Goal: Task Accomplishment & Management: Manage account settings

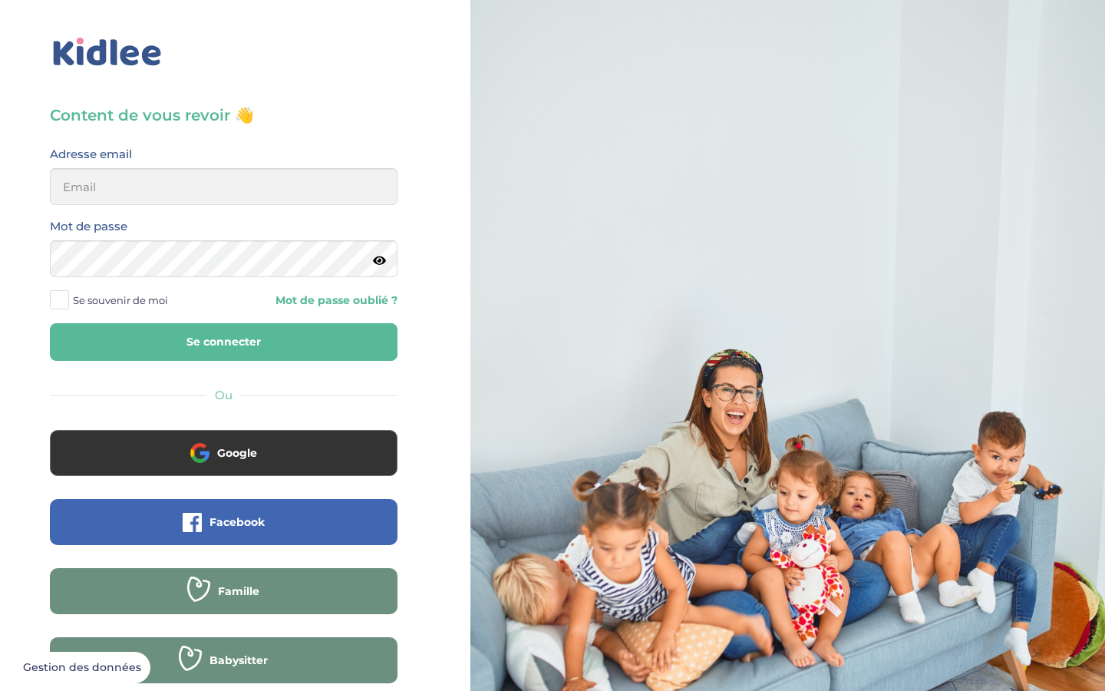
scroll to position [43, 0]
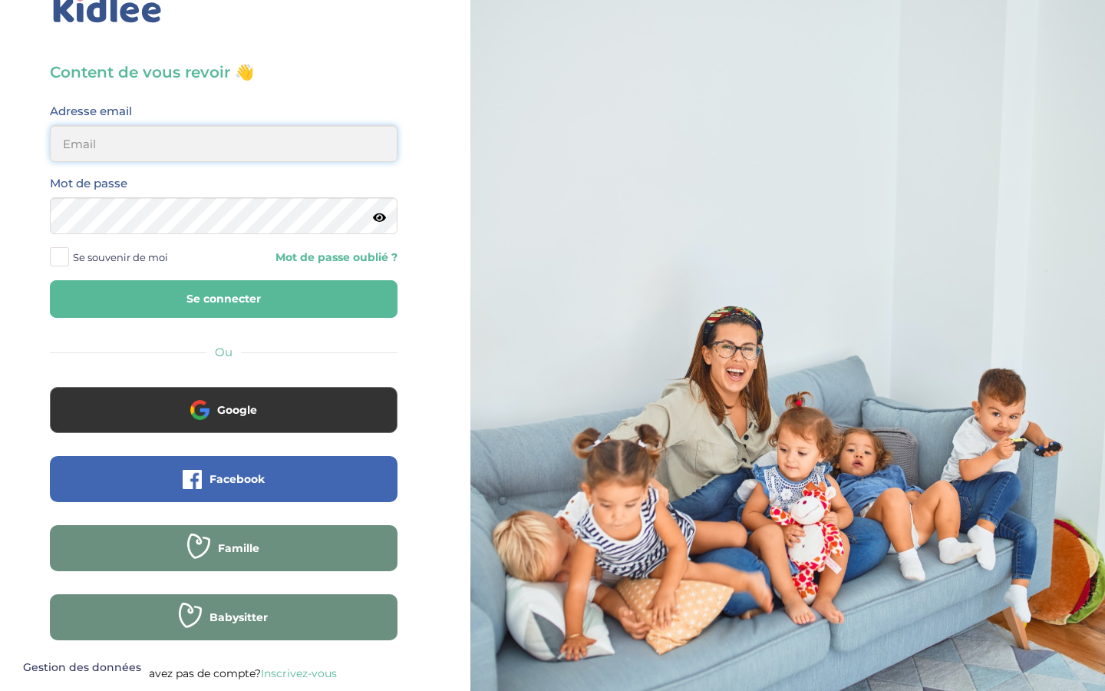
click at [223, 144] on input "email" at bounding box center [224, 143] width 348 height 37
type input "adrien.morin@ifastnet1.com"
click at [50, 280] on button "Se connecter" at bounding box center [224, 299] width 348 height 38
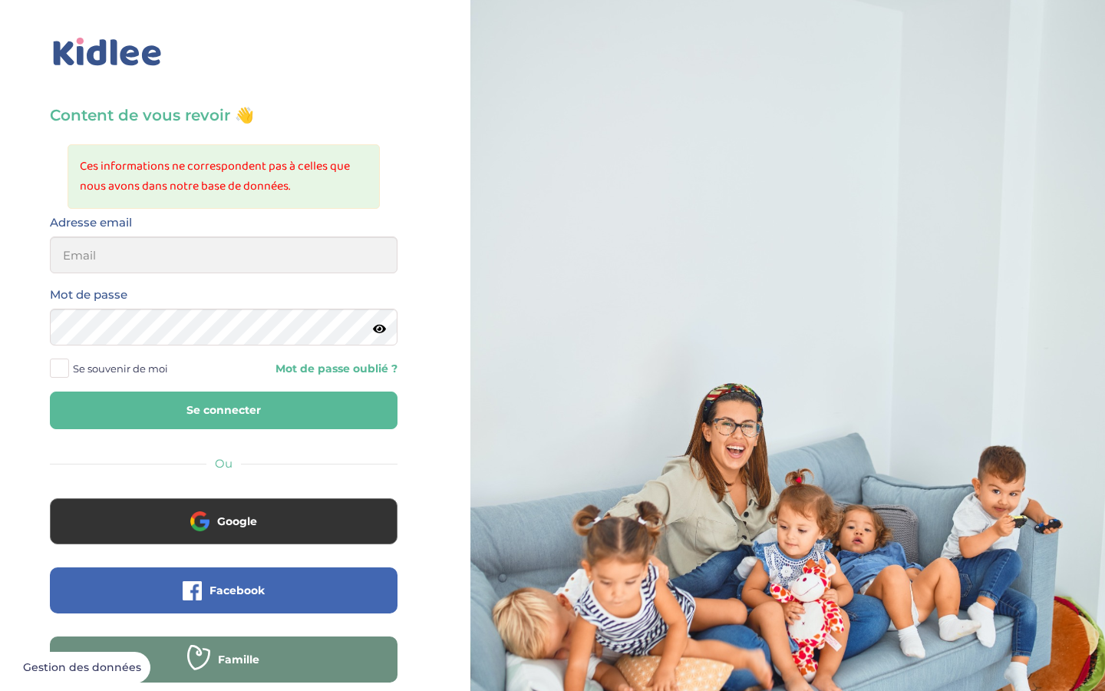
scroll to position [111, 0]
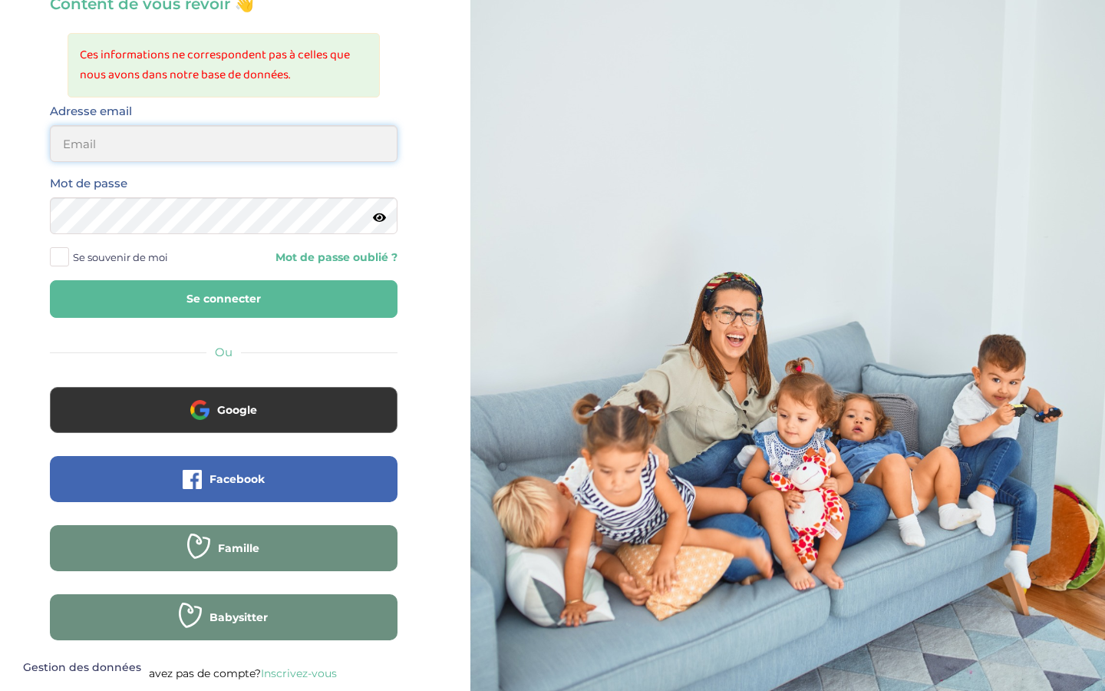
click at [223, 144] on input "email" at bounding box center [224, 143] width 348 height 37
type input "adrien.morin@ifastnet1.com"
click at [50, 280] on button "Se connecter" at bounding box center [224, 299] width 348 height 38
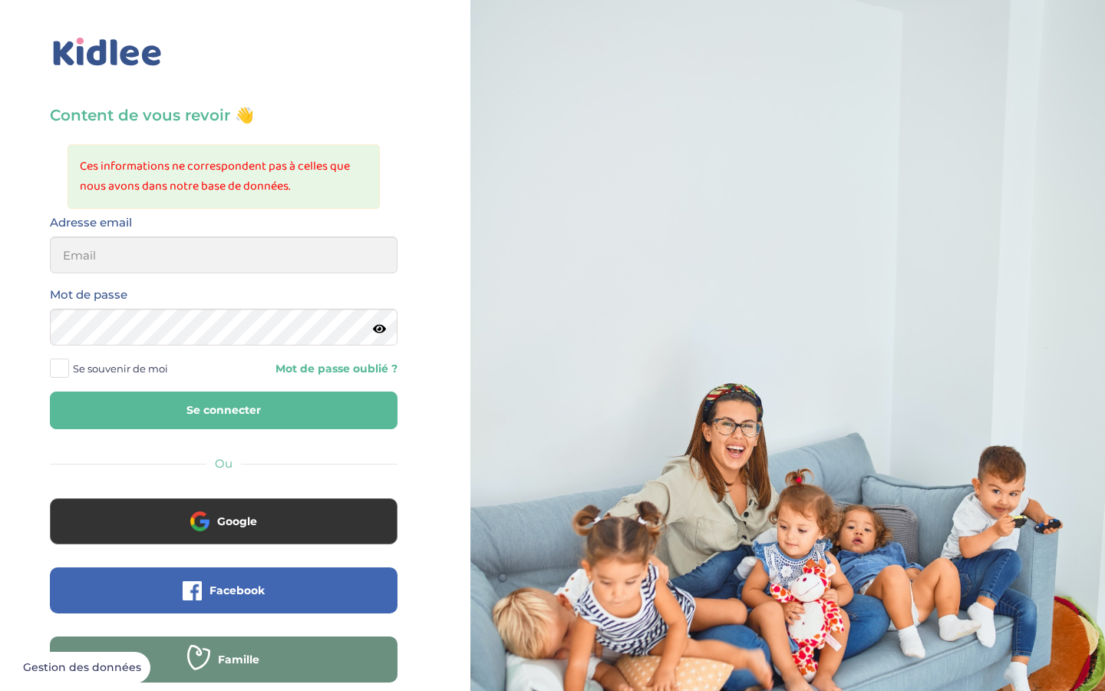
scroll to position [111, 0]
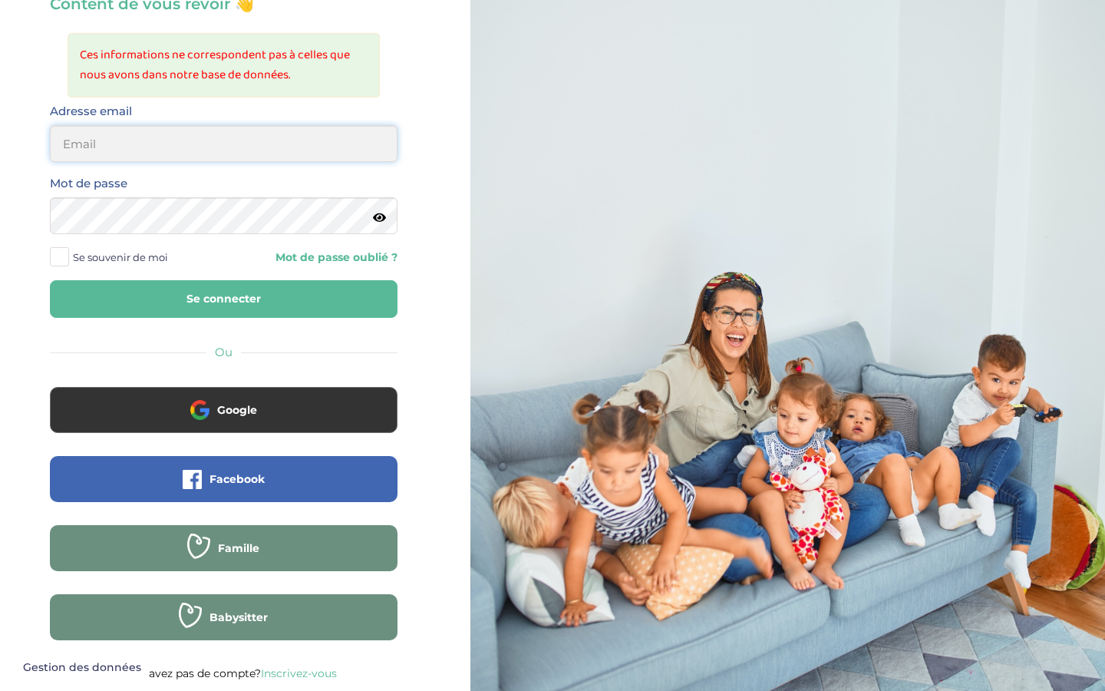
click at [223, 144] on input "email" at bounding box center [224, 143] width 348 height 37
type input "isobel72@hotmail.com"
click at [50, 280] on button "Se connecter" at bounding box center [224, 299] width 348 height 38
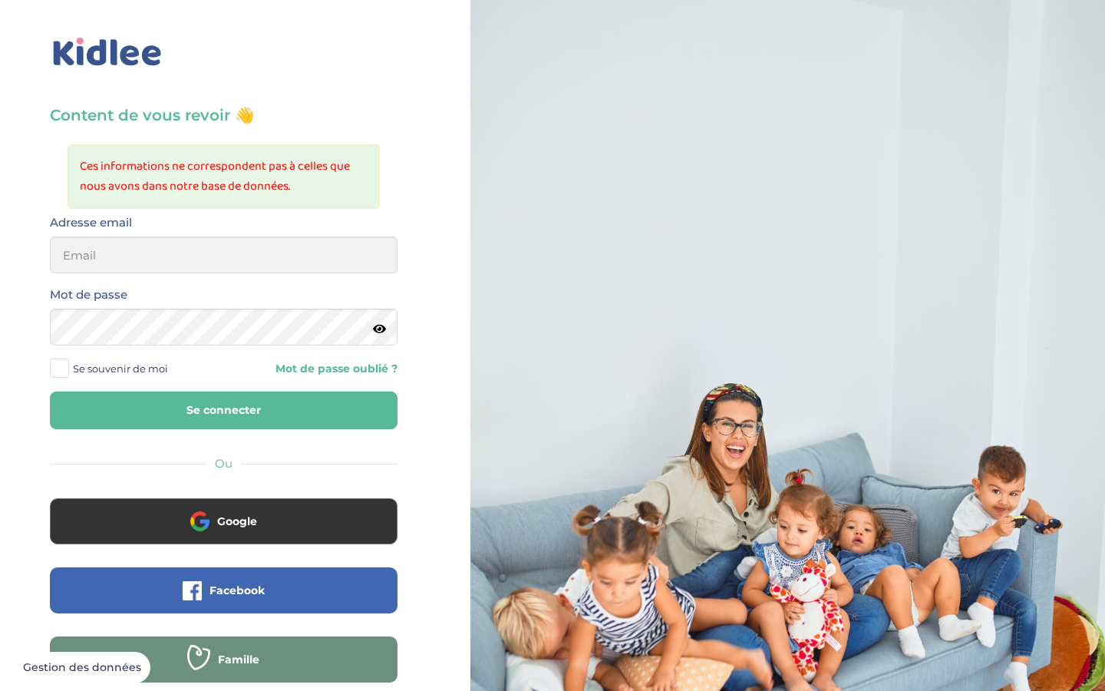
scroll to position [111, 0]
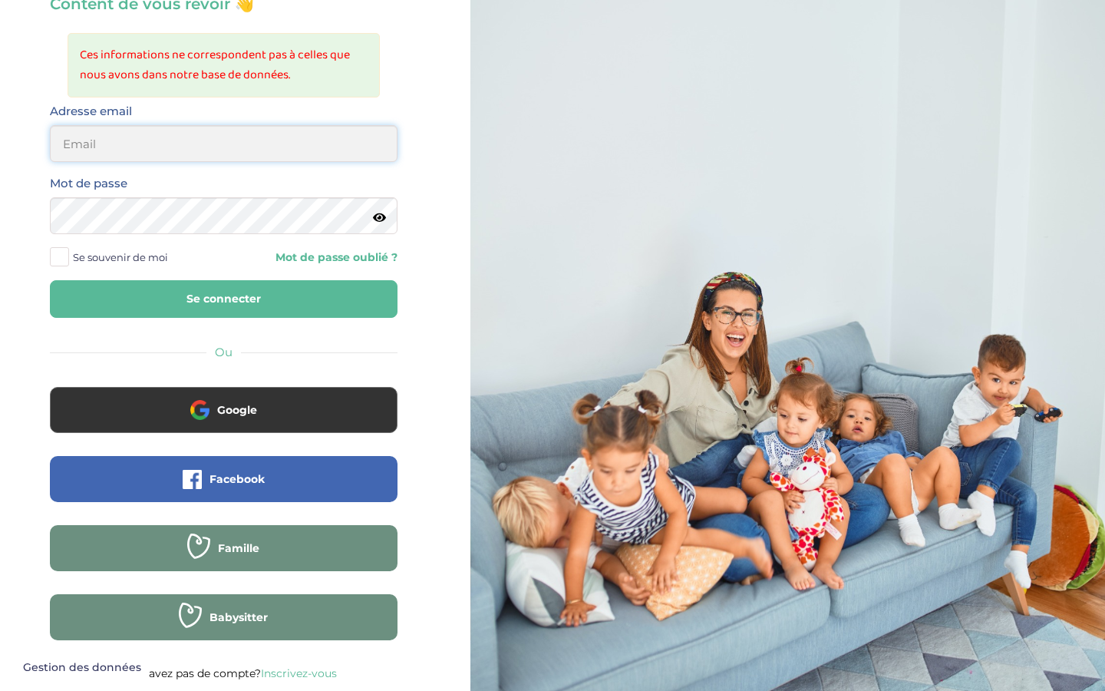
click at [223, 144] on input "email" at bounding box center [224, 143] width 348 height 37
type input "sstokes81@yahoo.com"
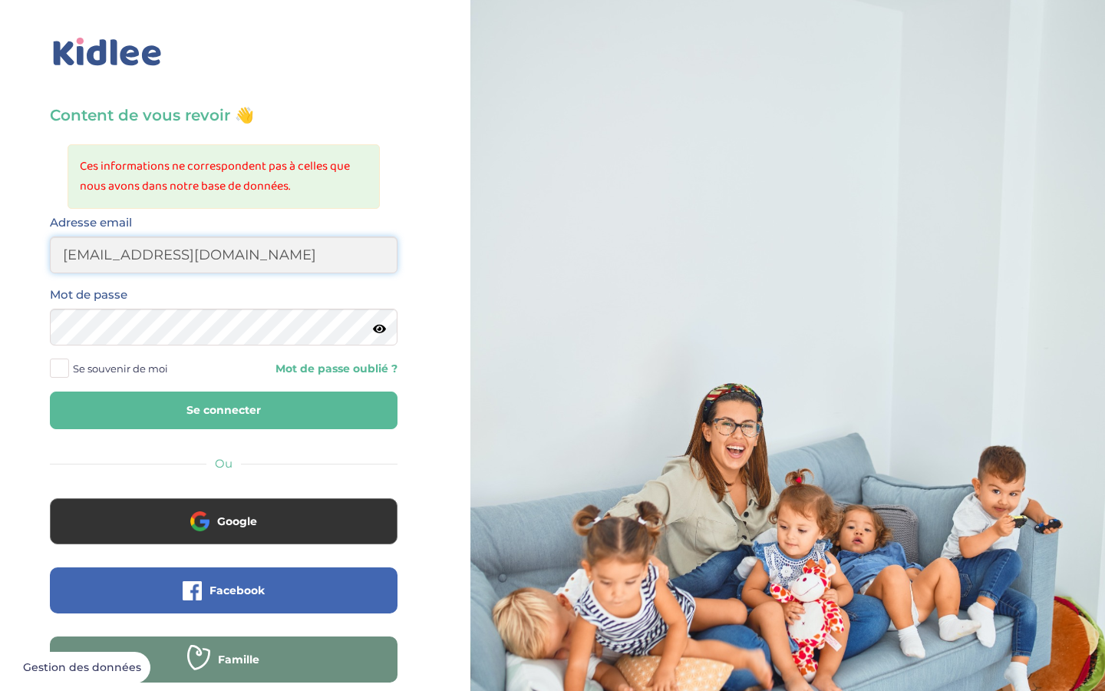
click at [50, 392] on button "Se connecter" at bounding box center [224, 411] width 348 height 38
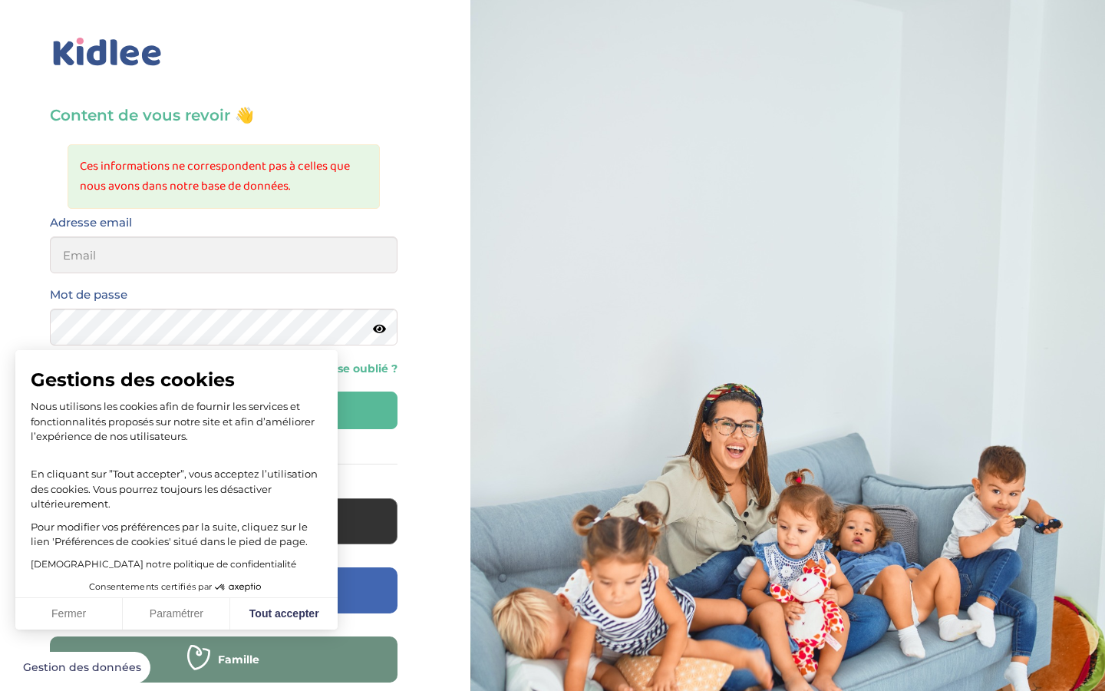
scroll to position [111, 0]
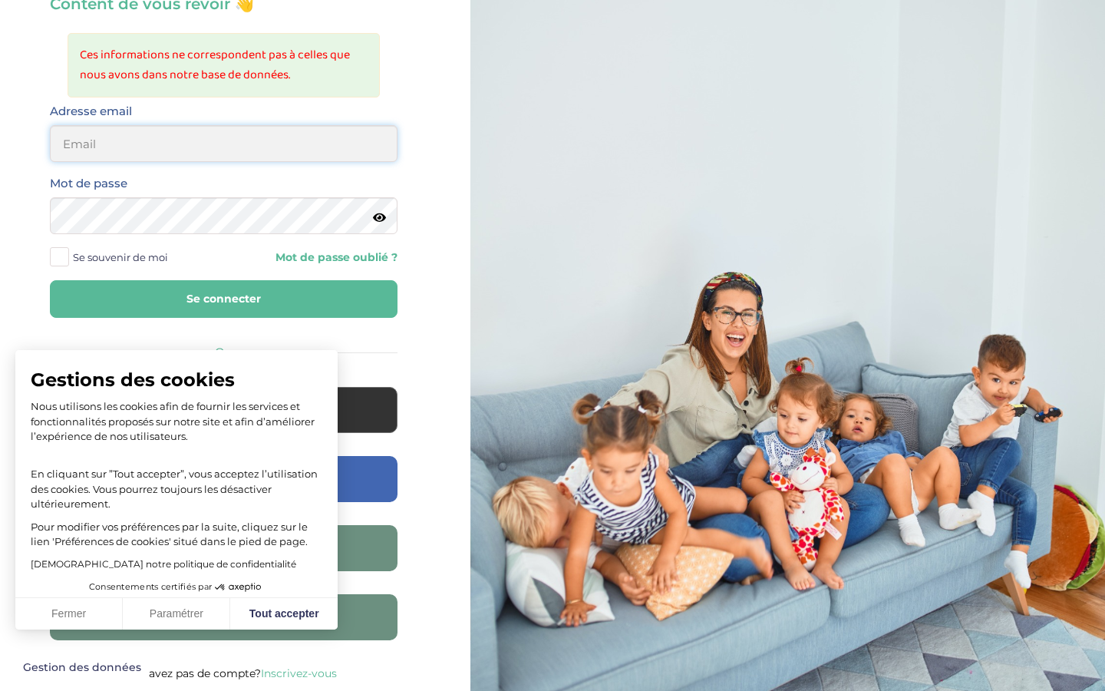
click at [223, 144] on input "email" at bounding box center [224, 143] width 348 height 37
type input "sstokes81@yahoo.com"
